Goal: Task Accomplishment & Management: Complete application form

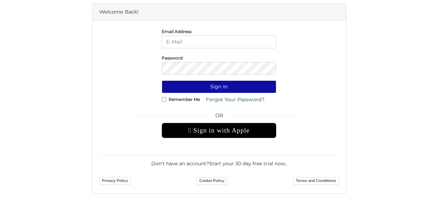
scroll to position [74, 0]
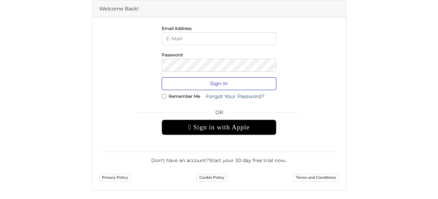
type input "[PERSON_NAME][EMAIL_ADDRESS][DOMAIN_NAME]"
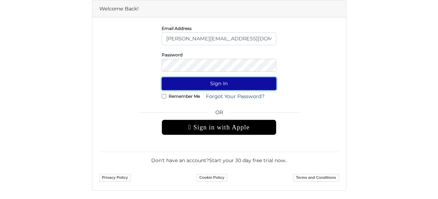
click at [214, 82] on button "Sign In" at bounding box center [219, 83] width 115 height 13
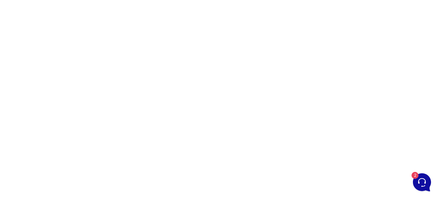
scroll to position [87, 0]
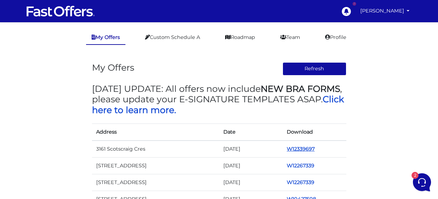
click at [296, 149] on link "W12339697" at bounding box center [301, 149] width 28 height 6
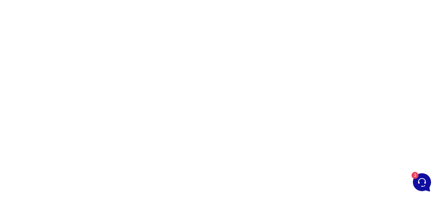
scroll to position [65, 0]
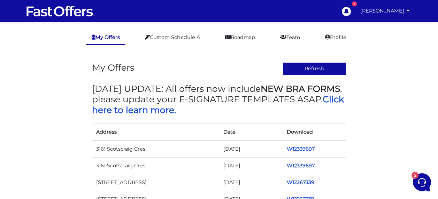
click at [298, 149] on link "W12339697" at bounding box center [301, 149] width 28 height 6
